Goal: Task Accomplishment & Management: Manage account settings

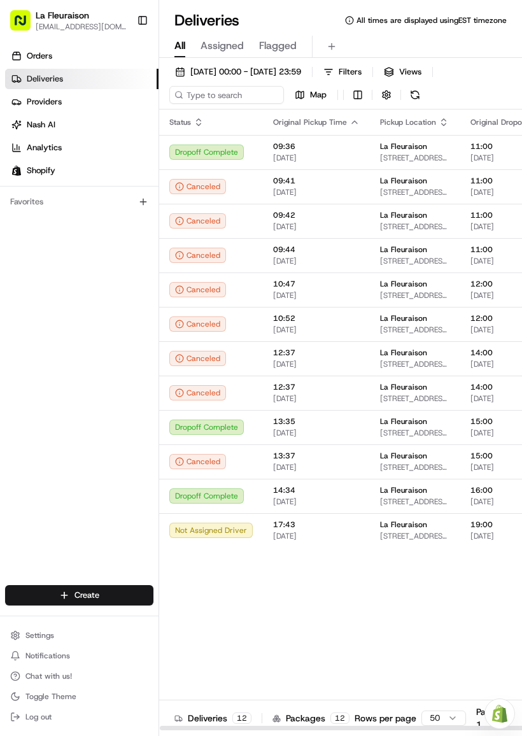
click at [139, 20] on button "Toggle Sidebar" at bounding box center [143, 21] width 22 height 22
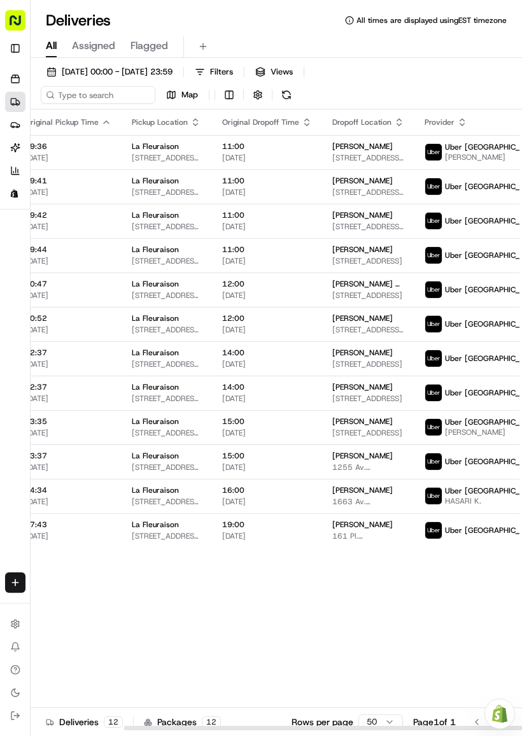
scroll to position [0, 116]
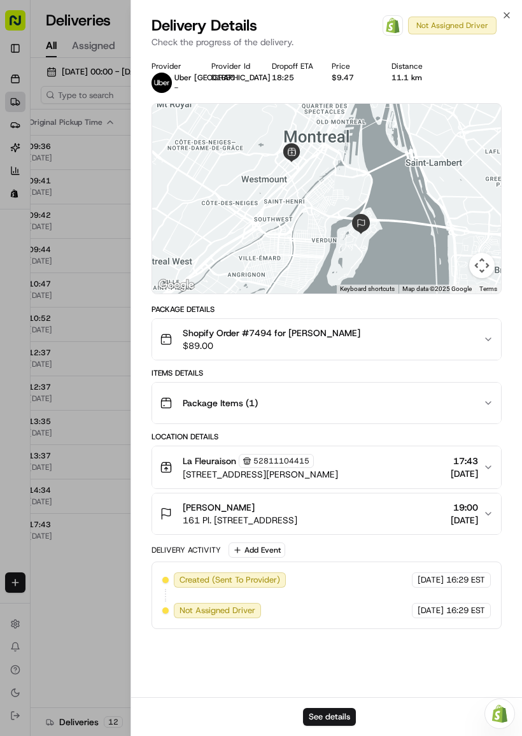
click at [511, 14] on icon "button" at bounding box center [507, 15] width 10 height 10
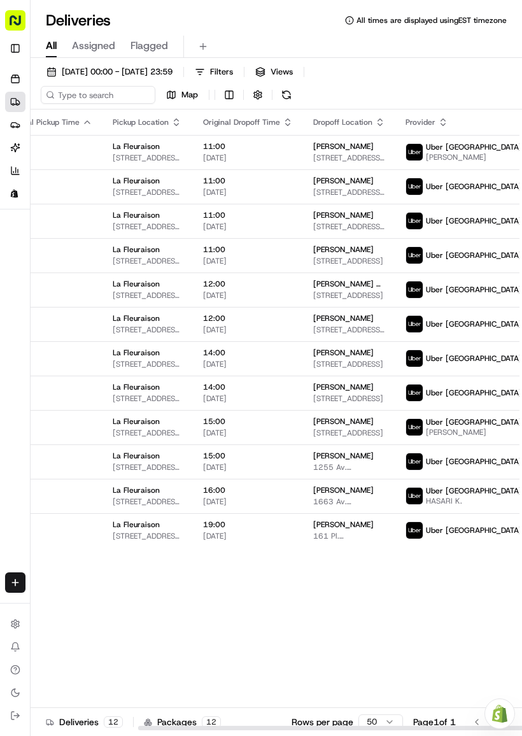
scroll to position [0, 138]
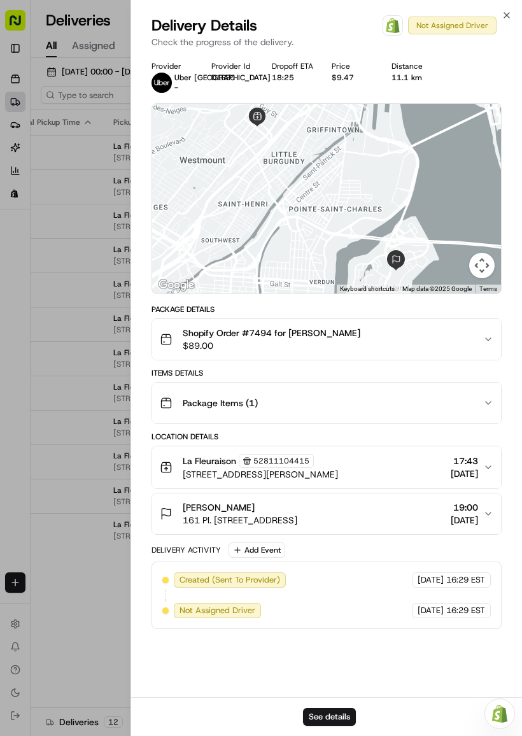
click at [471, 28] on div "Open Order in Shopify Not Assigned Driver" at bounding box center [440, 25] width 114 height 20
click at [446, 29] on div "Open Order in Shopify Not Assigned Driver" at bounding box center [440, 25] width 114 height 20
click at [510, 15] on icon "button" at bounding box center [507, 15] width 10 height 10
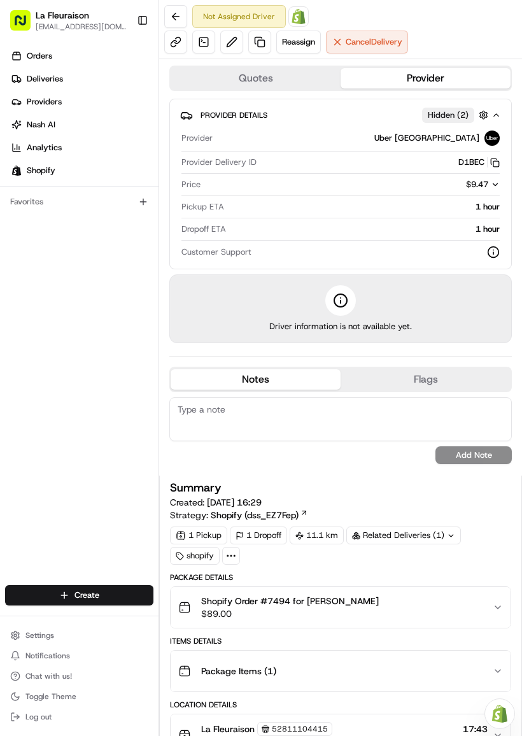
click at [379, 44] on span "Cancel Delivery" at bounding box center [374, 41] width 57 height 11
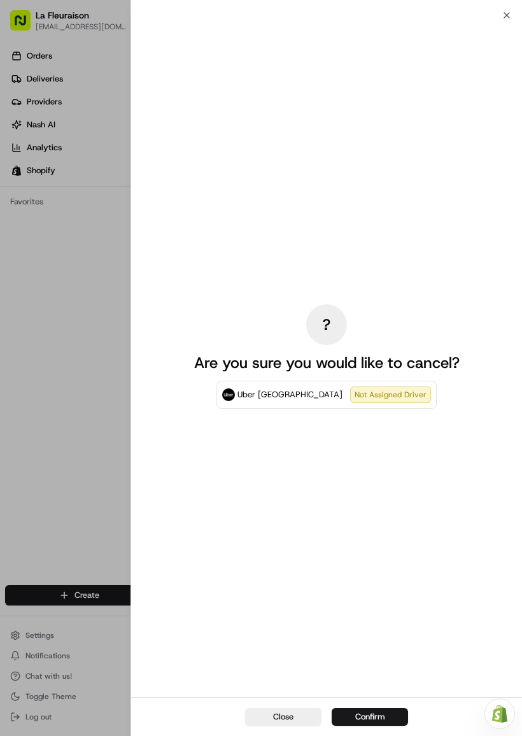
click at [376, 710] on button "Confirm" at bounding box center [370, 717] width 76 height 18
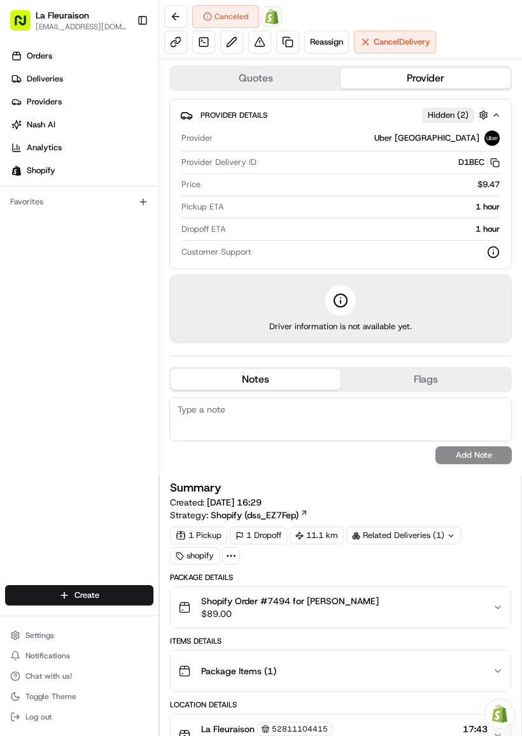
click at [99, 78] on link "Deliveries" at bounding box center [81, 79] width 153 height 20
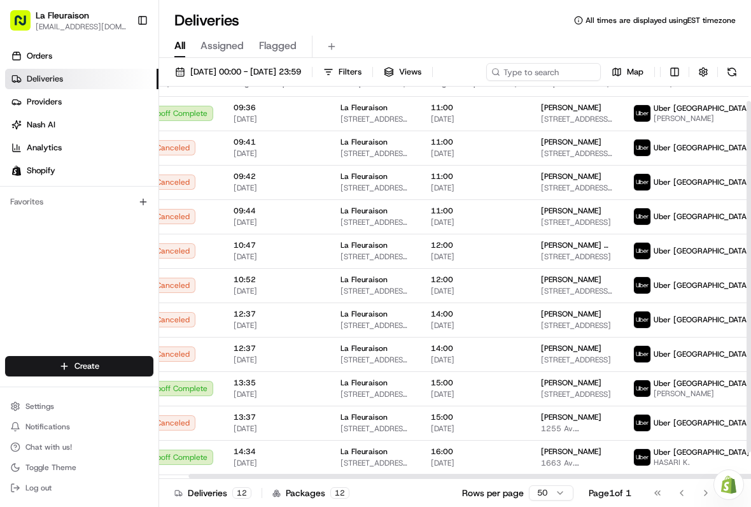
scroll to position [17, 31]
